Goal: Information Seeking & Learning: Learn about a topic

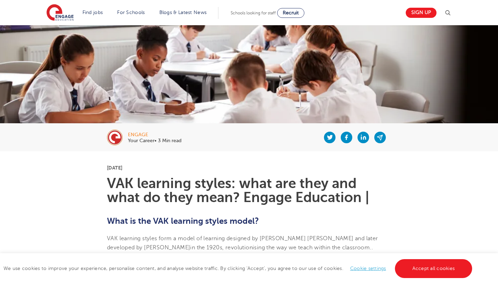
scroll to position [32, 0]
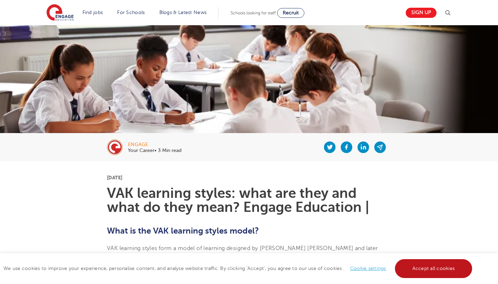
click at [447, 266] on link "Accept all cookies" at bounding box center [434, 268] width 78 height 19
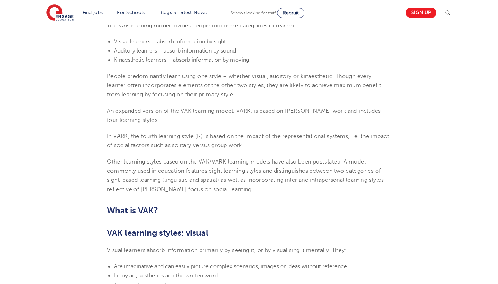
scroll to position [0, 0]
